Goal: Find specific page/section: Find specific page/section

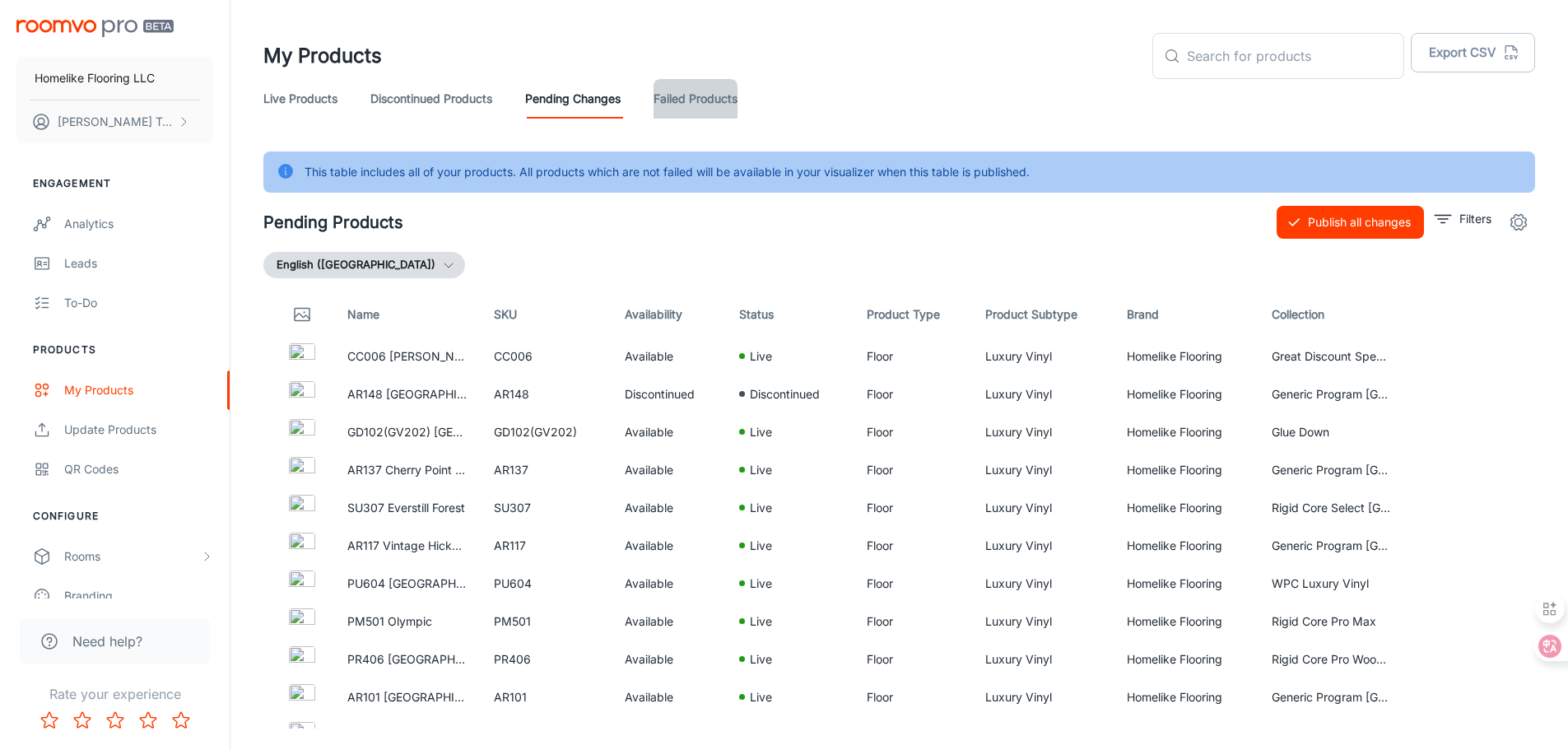
click at [696, 103] on link "Failed Products" at bounding box center [695, 98] width 84 height 40
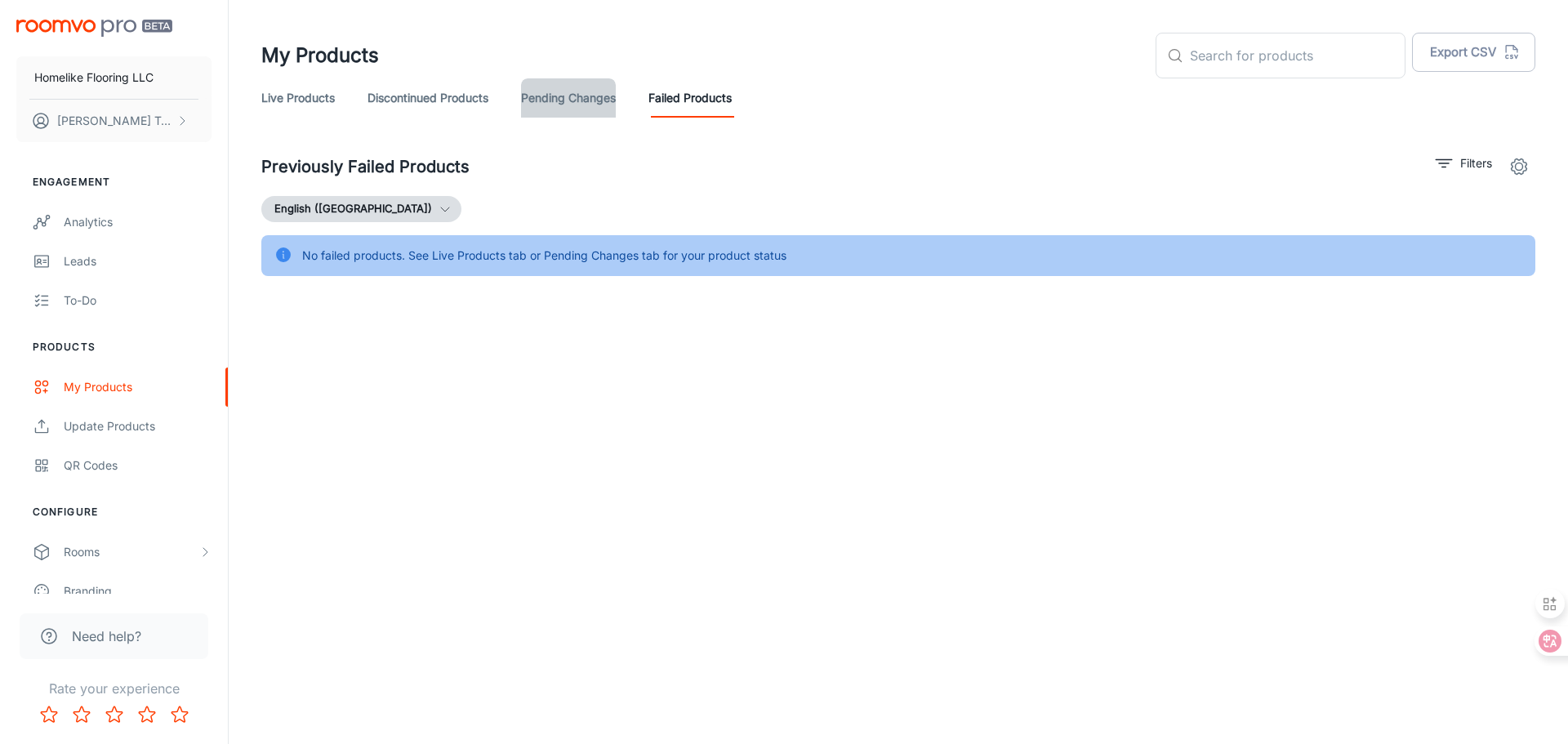
click at [577, 99] on link "Pending Changes" at bounding box center [568, 98] width 95 height 40
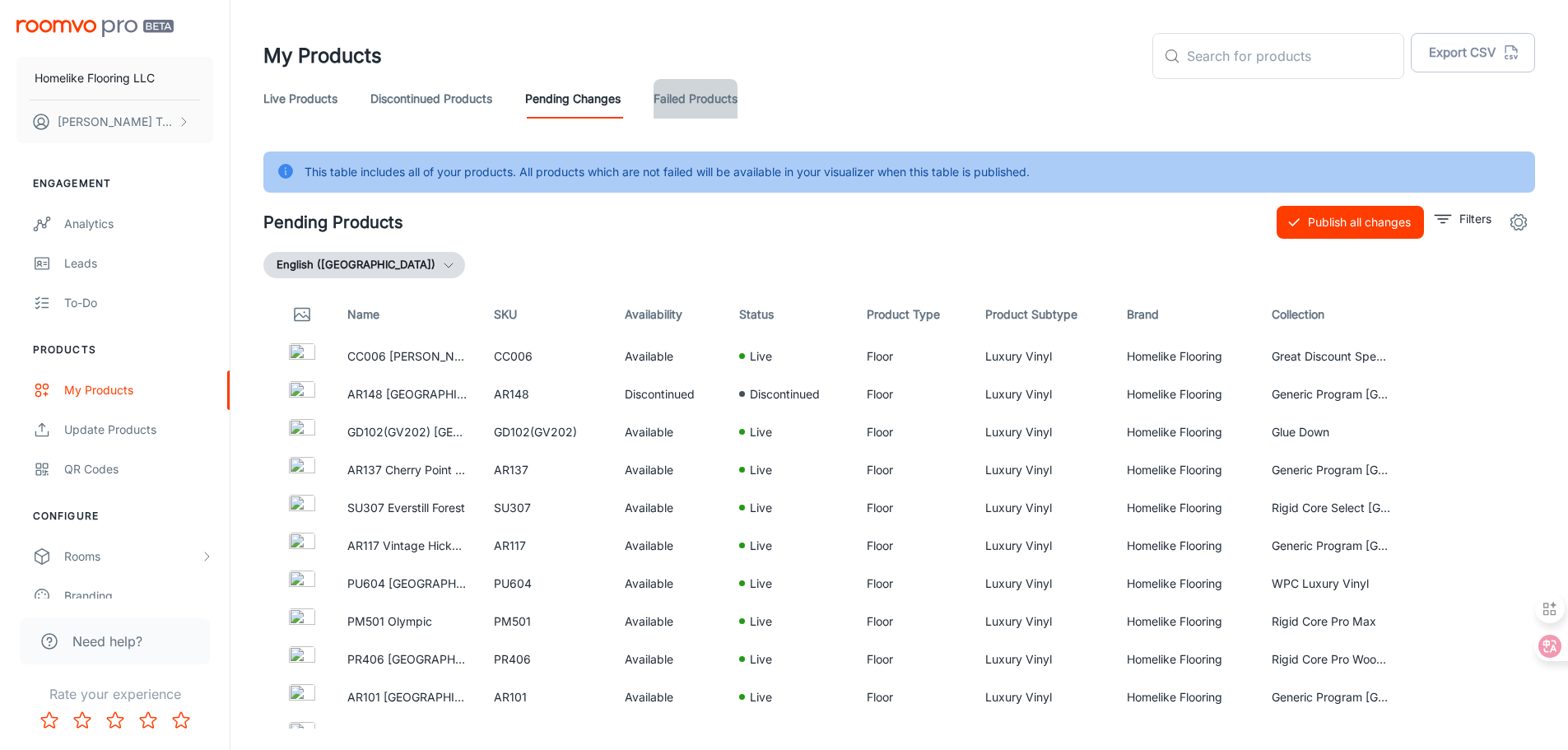
click at [710, 97] on link "Failed Products" at bounding box center [695, 98] width 84 height 40
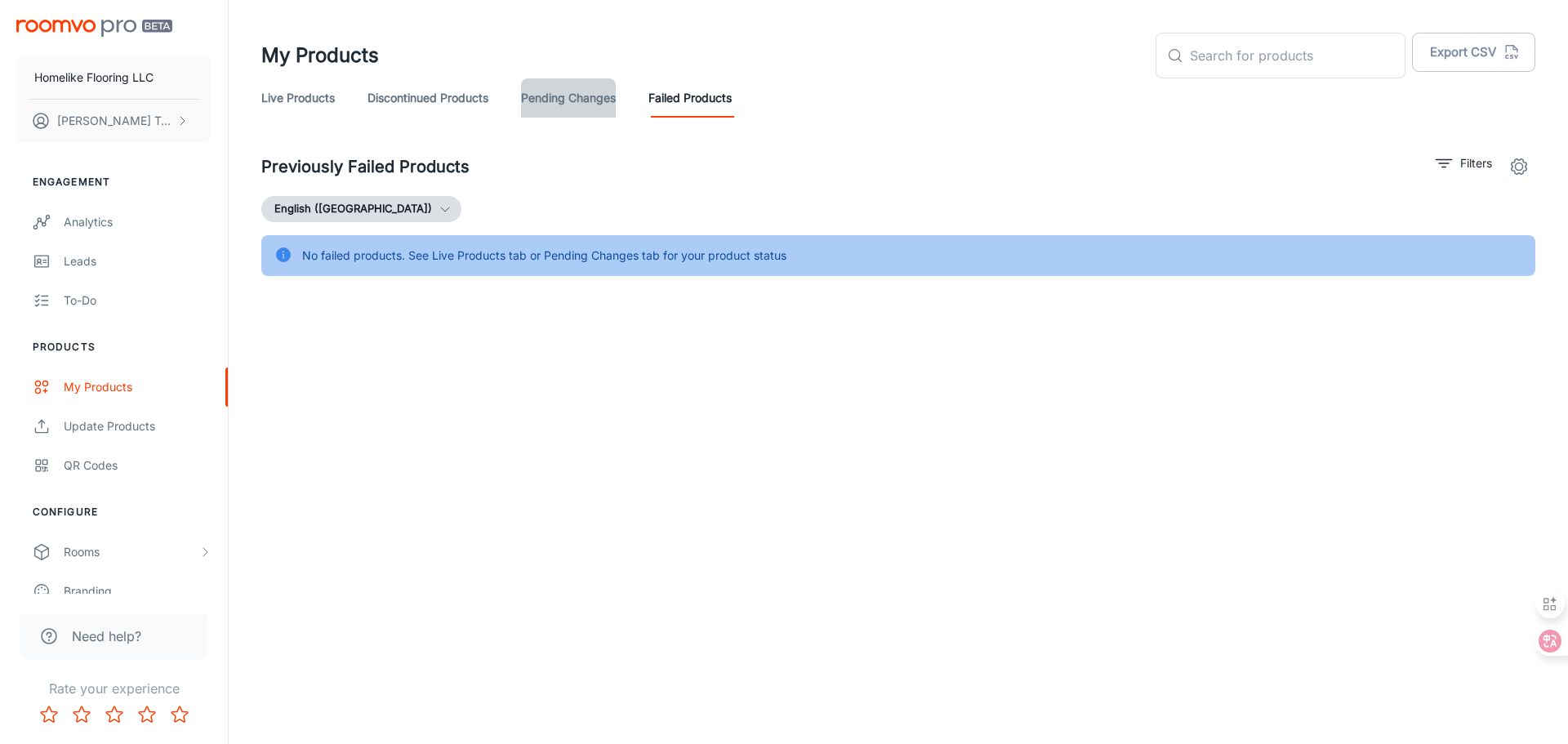
click at [584, 98] on link "Pending Changes" at bounding box center [568, 98] width 95 height 40
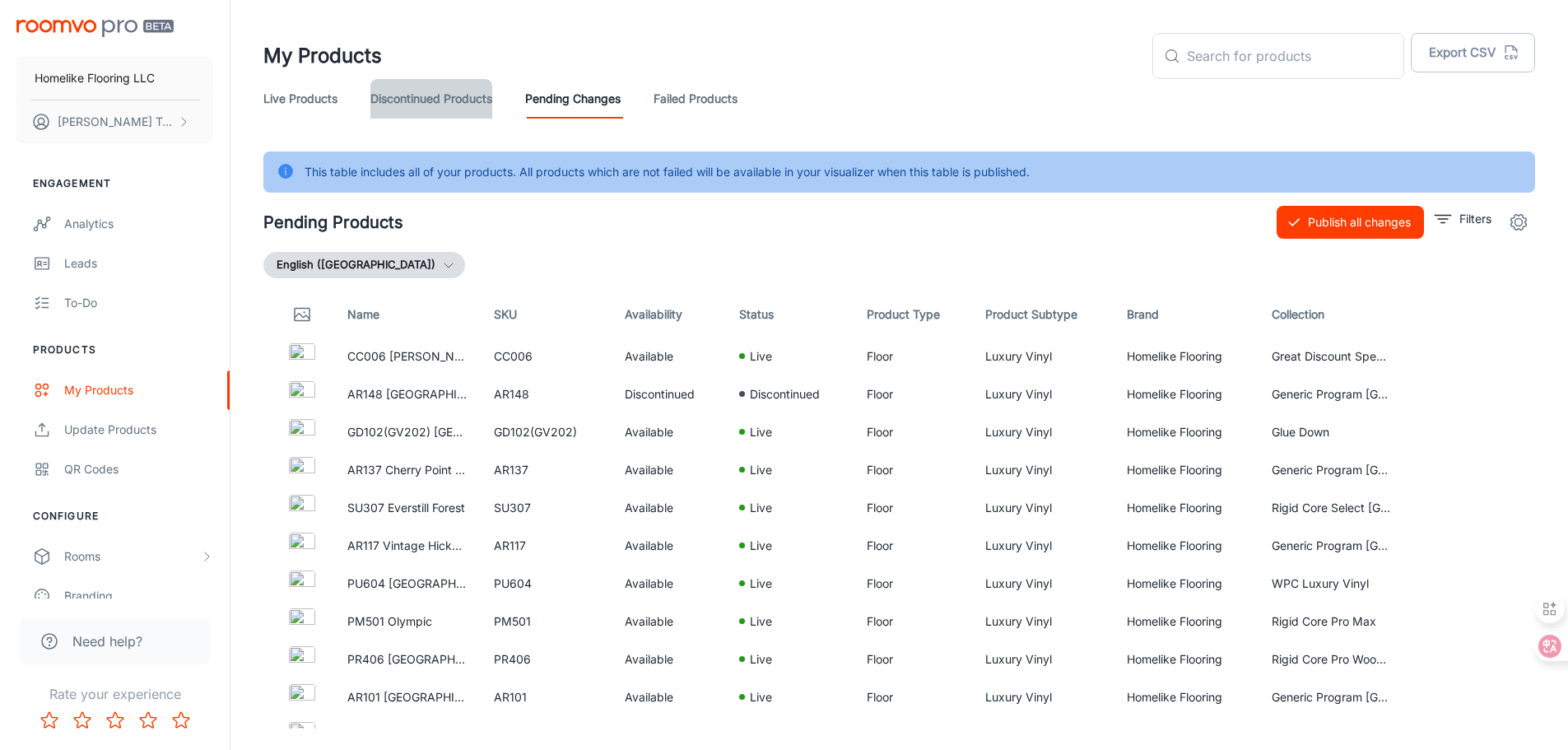
click at [402, 98] on link "Discontinued Products" at bounding box center [431, 98] width 122 height 40
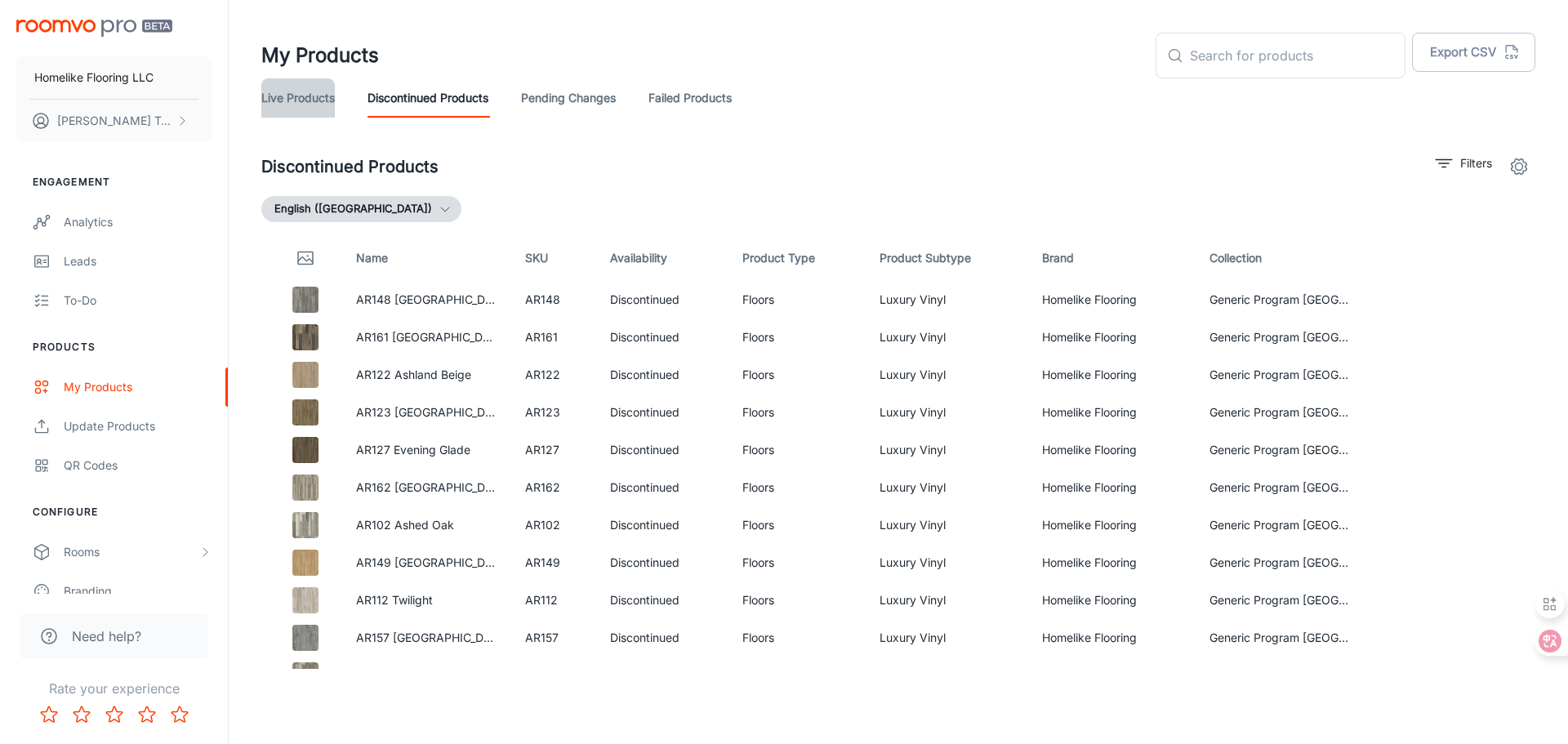
click at [306, 99] on link "Live Products" at bounding box center [298, 98] width 73 height 40
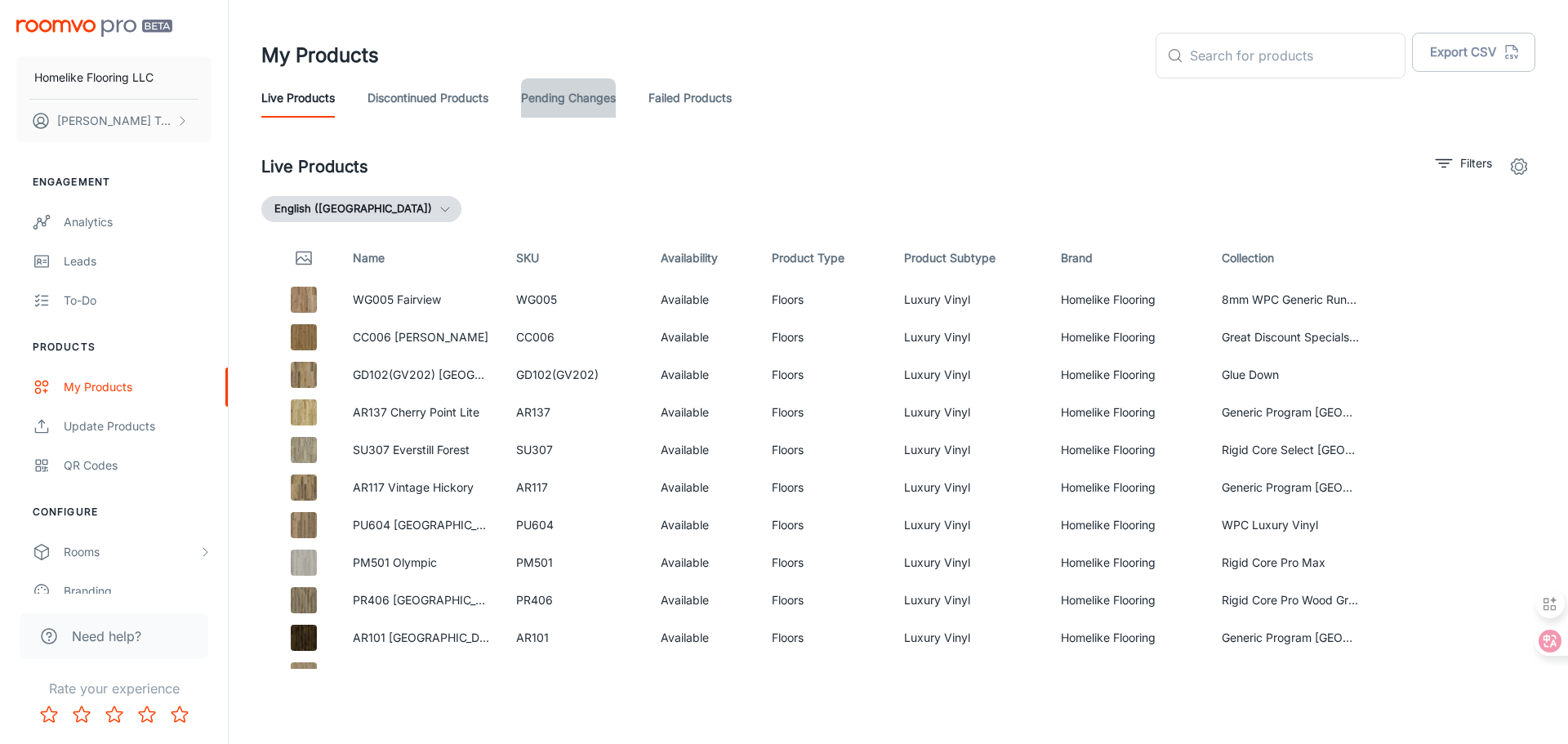
click at [572, 102] on link "Pending Changes" at bounding box center [568, 98] width 95 height 40
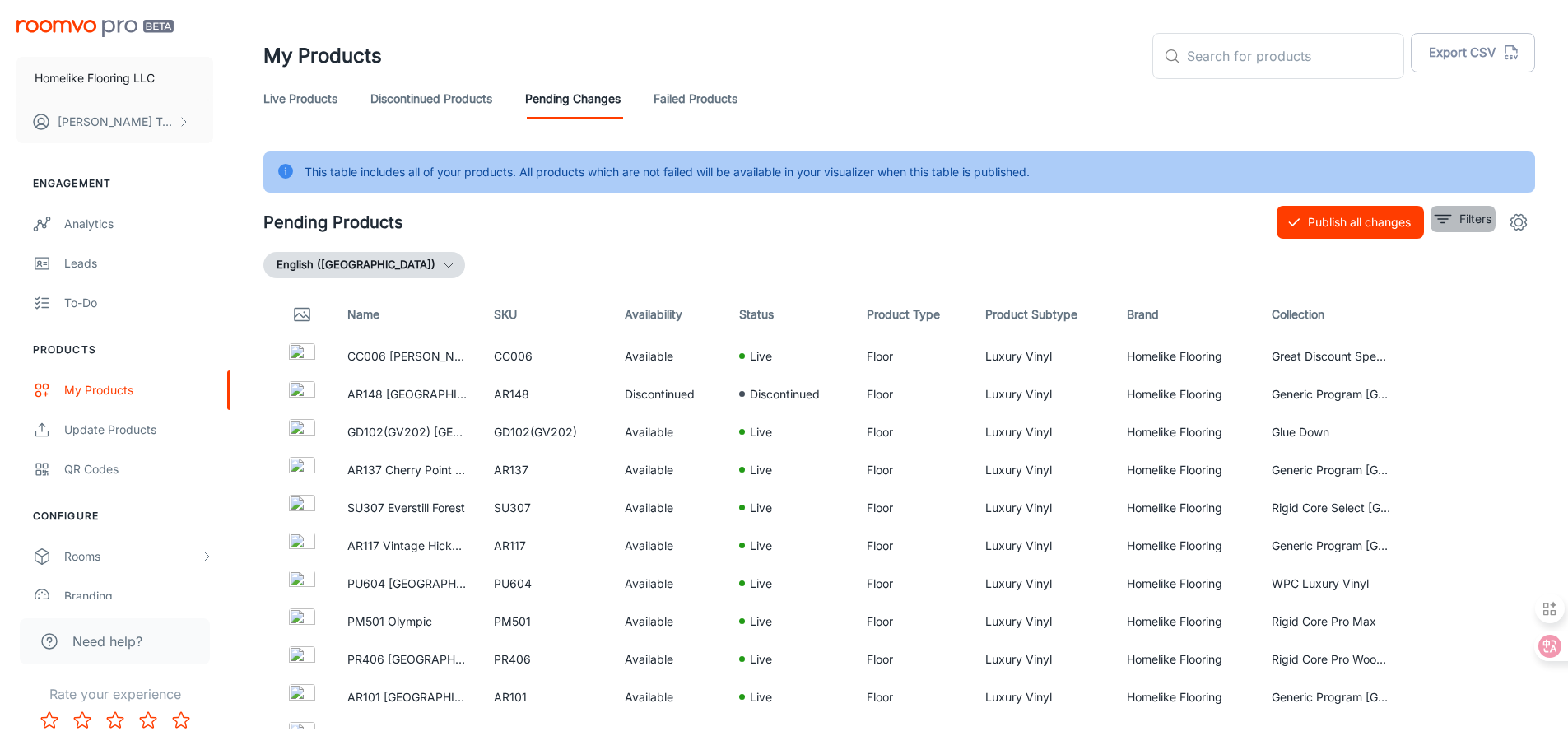
click at [1463, 220] on p "Filters" at bounding box center [1476, 219] width 32 height 18
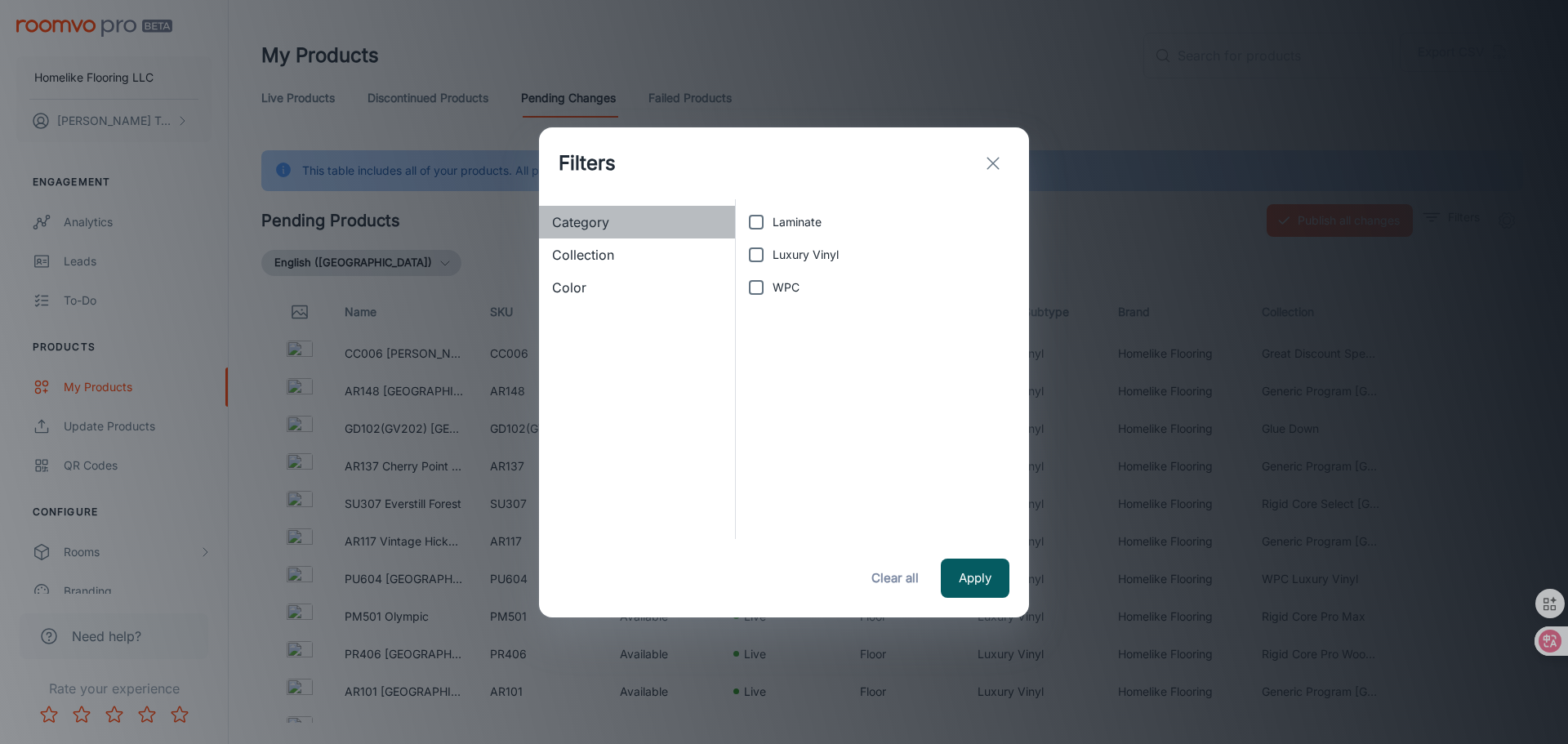
click at [626, 224] on span "Category" at bounding box center [637, 222] width 170 height 19
click at [599, 288] on span "Color" at bounding box center [637, 287] width 170 height 19
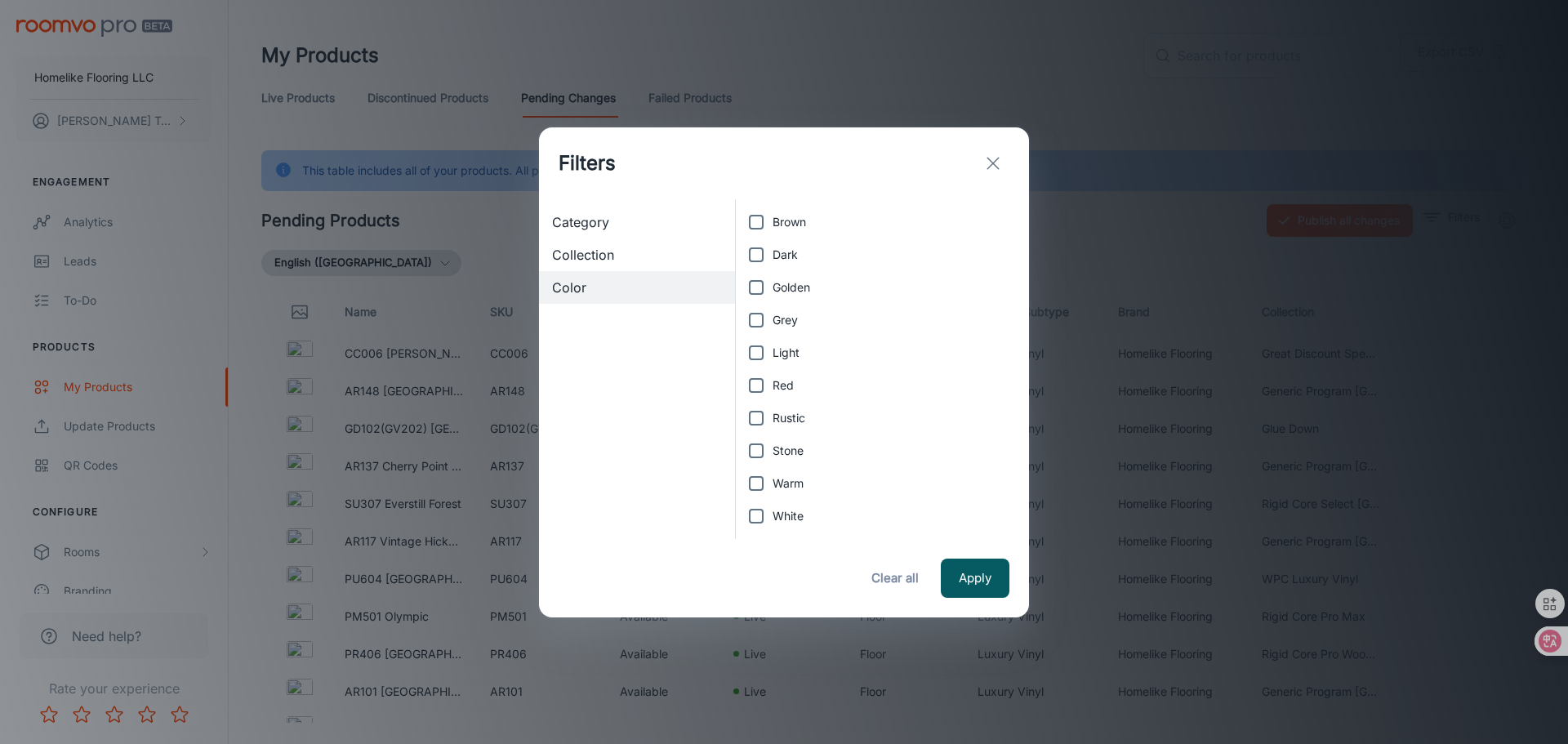
click at [609, 221] on span "Category" at bounding box center [637, 222] width 170 height 19
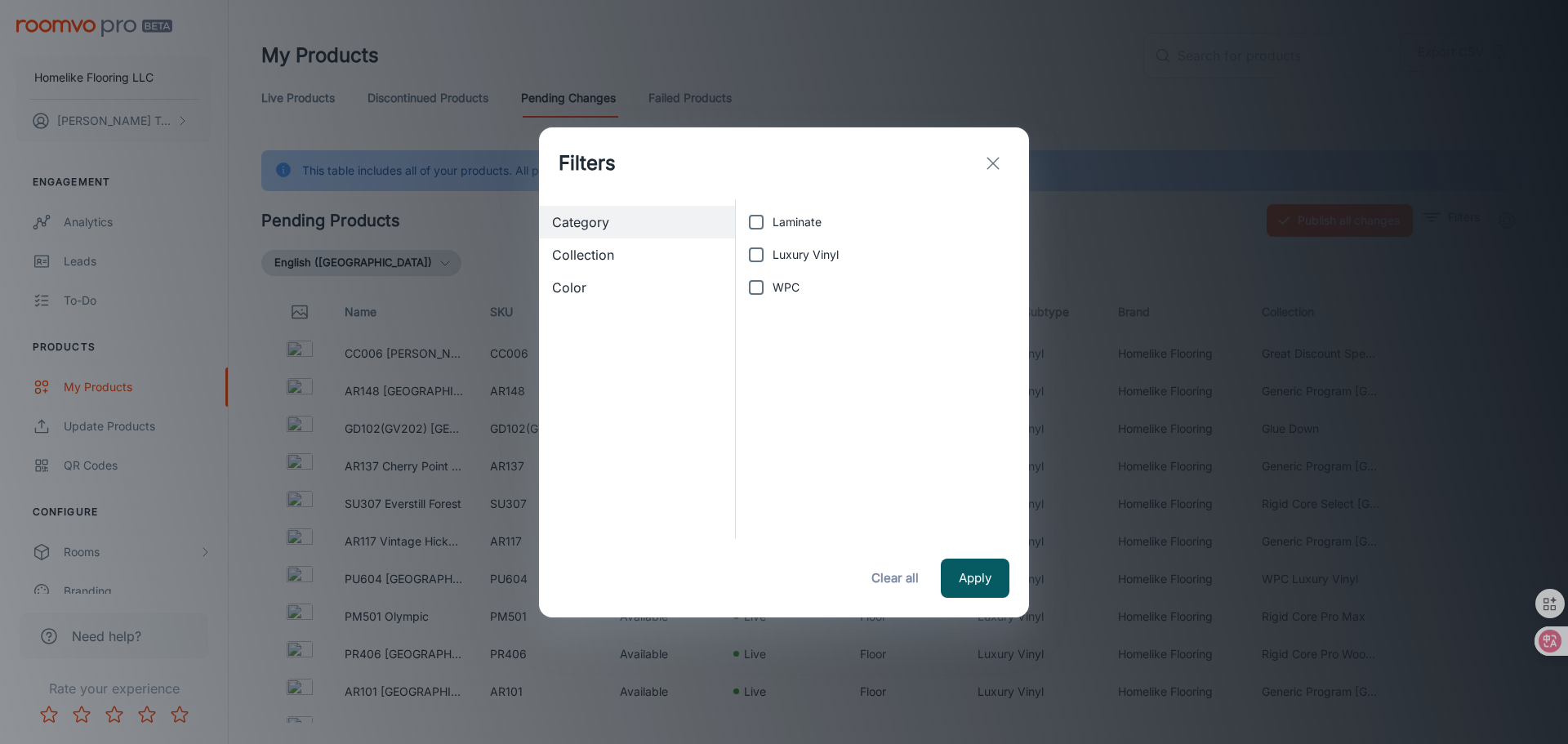
click at [602, 258] on span "Collection" at bounding box center [637, 254] width 170 height 19
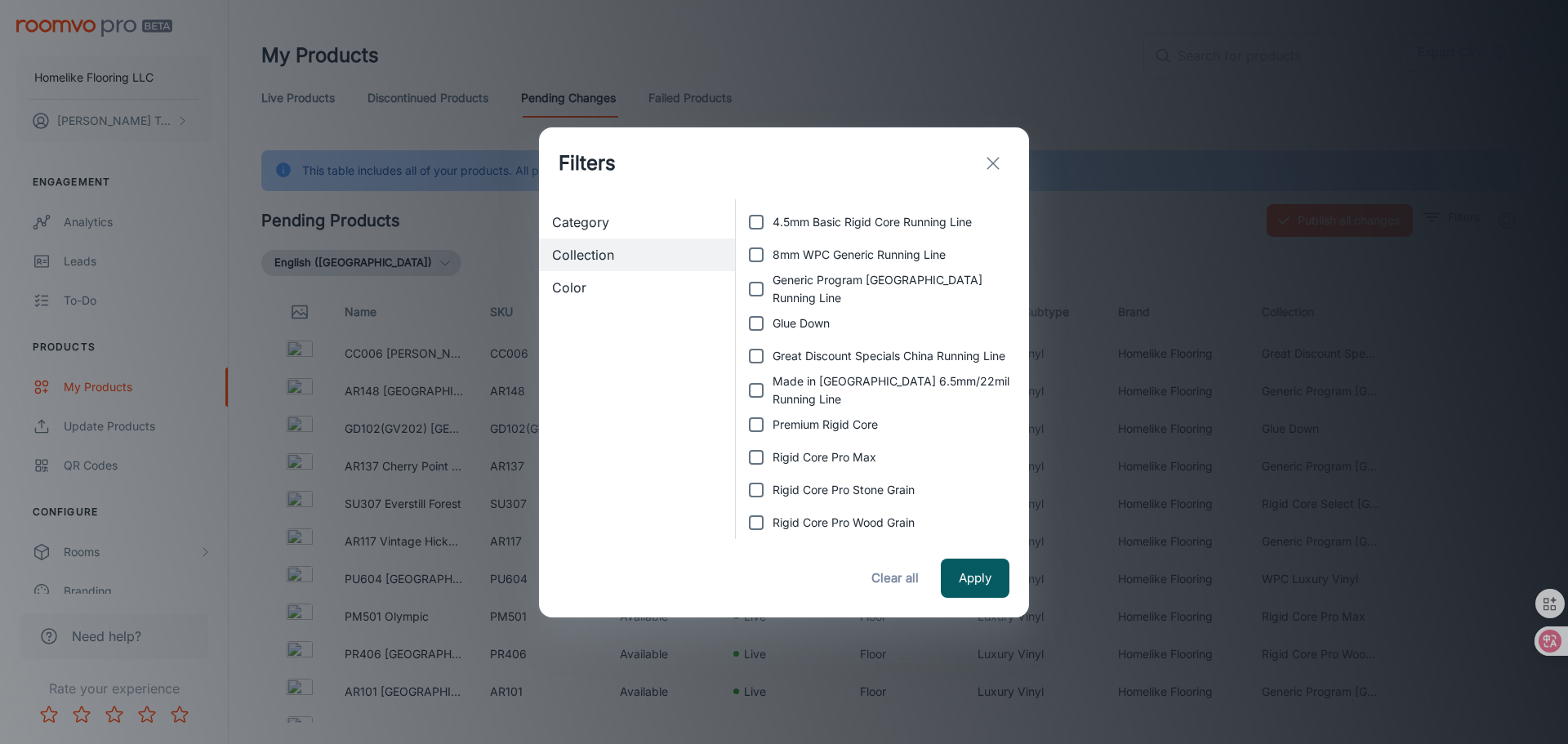
click at [832, 355] on span "Great Discount Specials China Running Line" at bounding box center [889, 356] width 233 height 18
click at [773, 355] on input "Great Discount Specials China Running Line" at bounding box center [756, 356] width 33 height 33
checkbox input "true"
click at [980, 582] on button "Apply" at bounding box center [975, 578] width 69 height 40
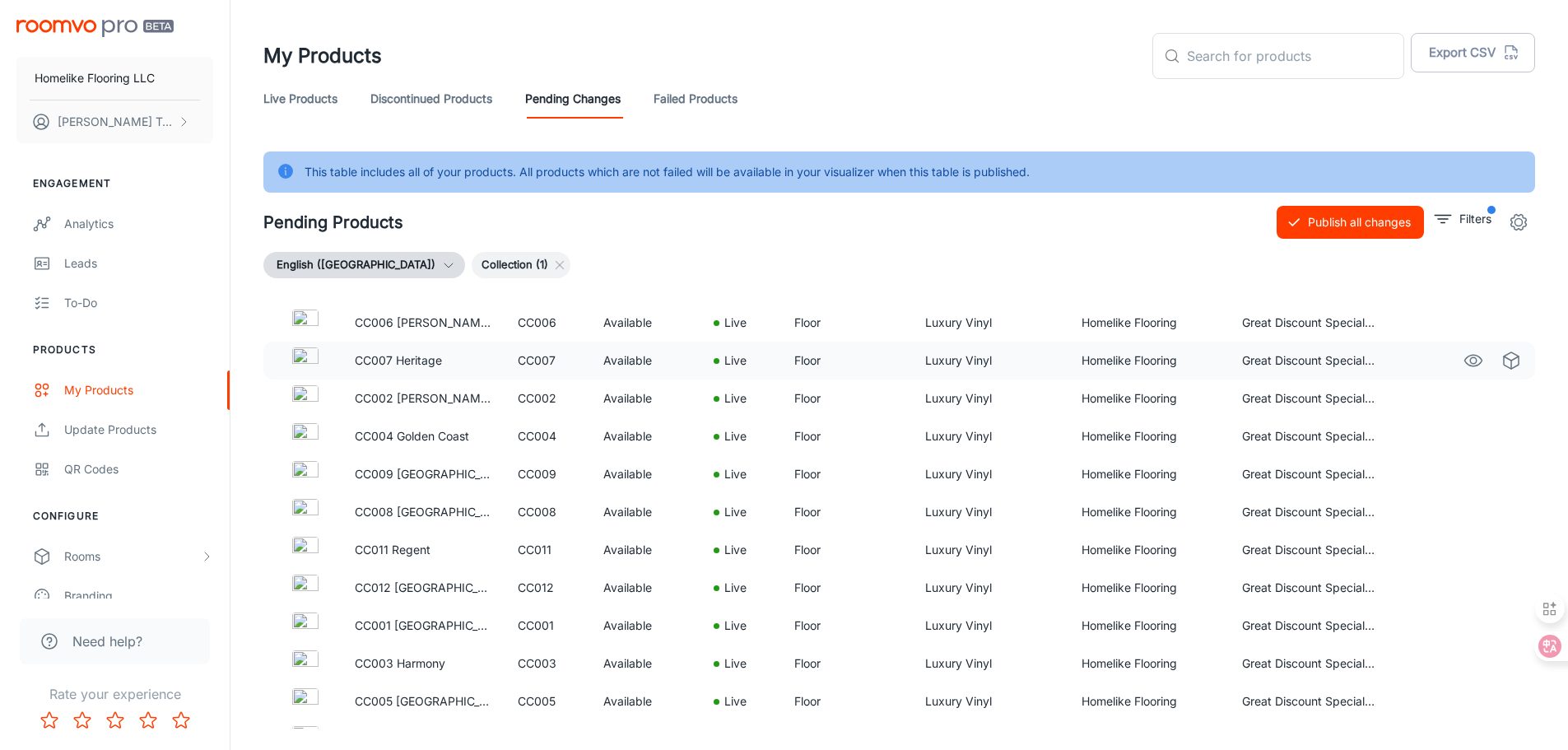
scroll to position [64, 0]
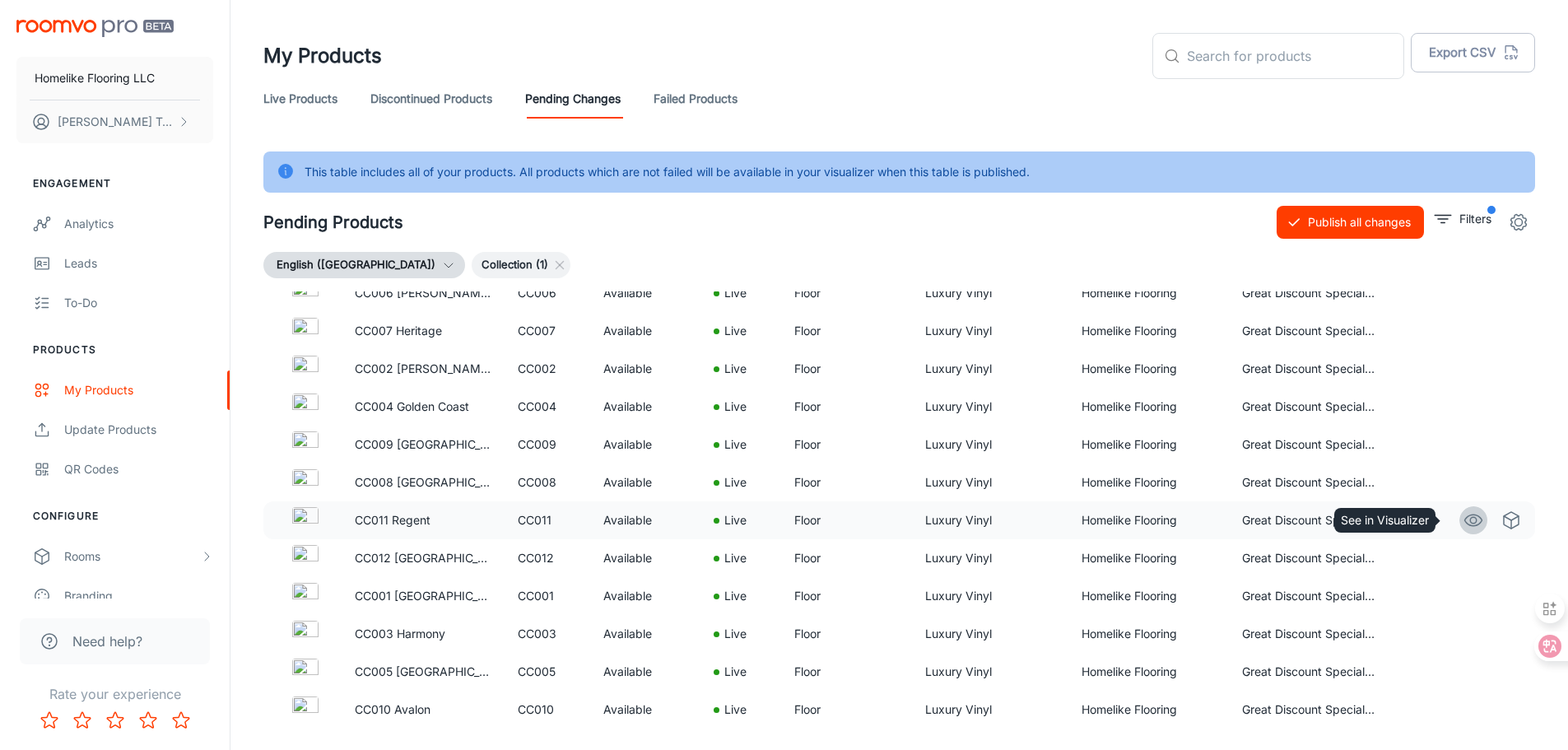
click at [1464, 519] on icon "See in Visualizer" at bounding box center [1473, 519] width 19 height 19
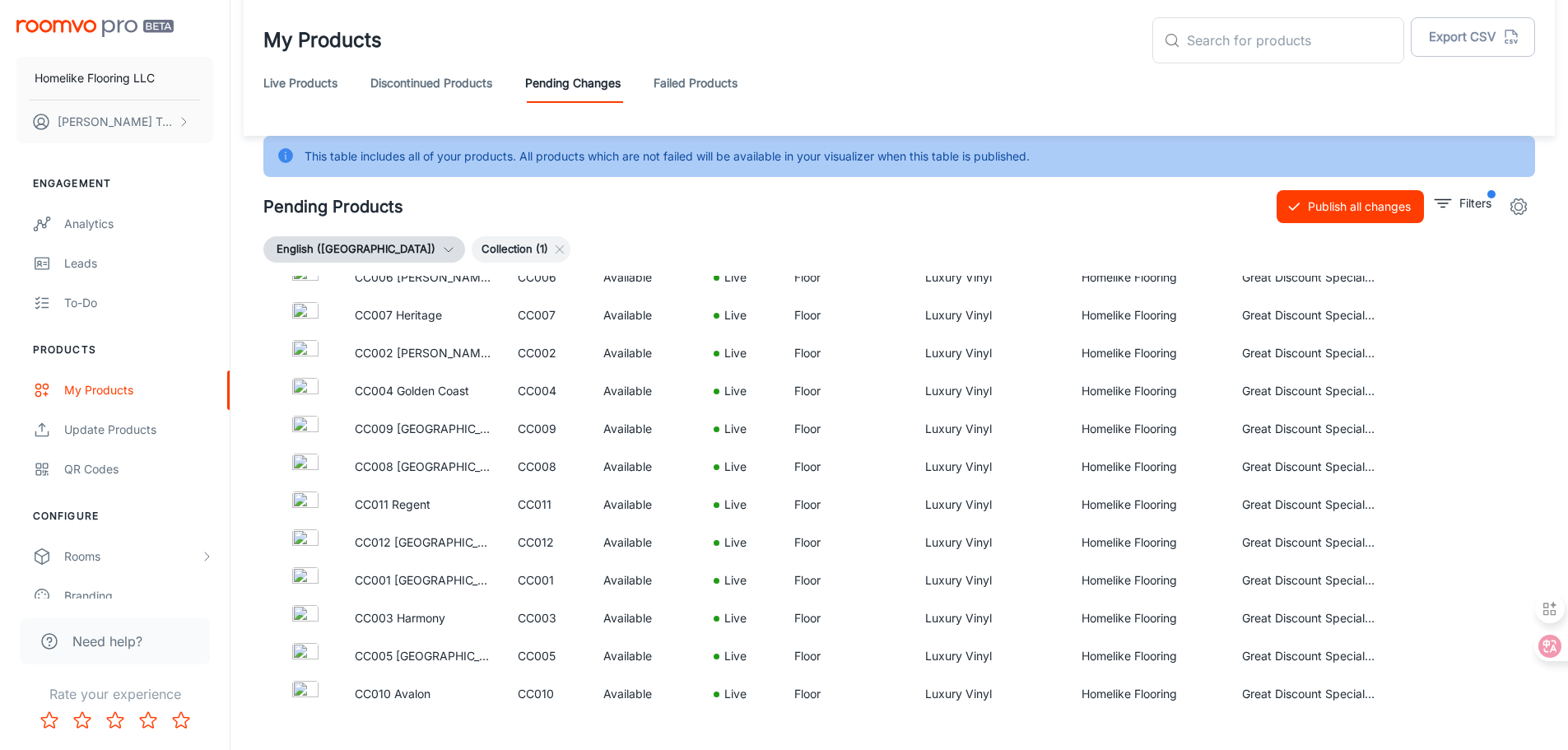
scroll to position [0, 0]
